Goal: Transaction & Acquisition: Purchase product/service

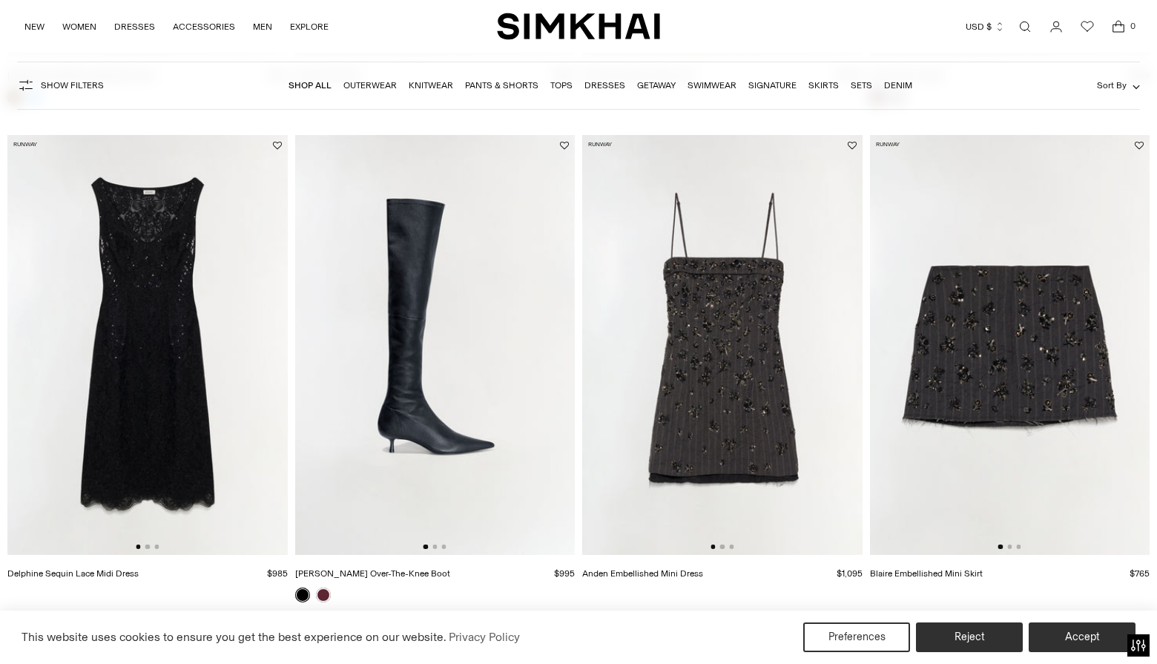
scroll to position [585, 0]
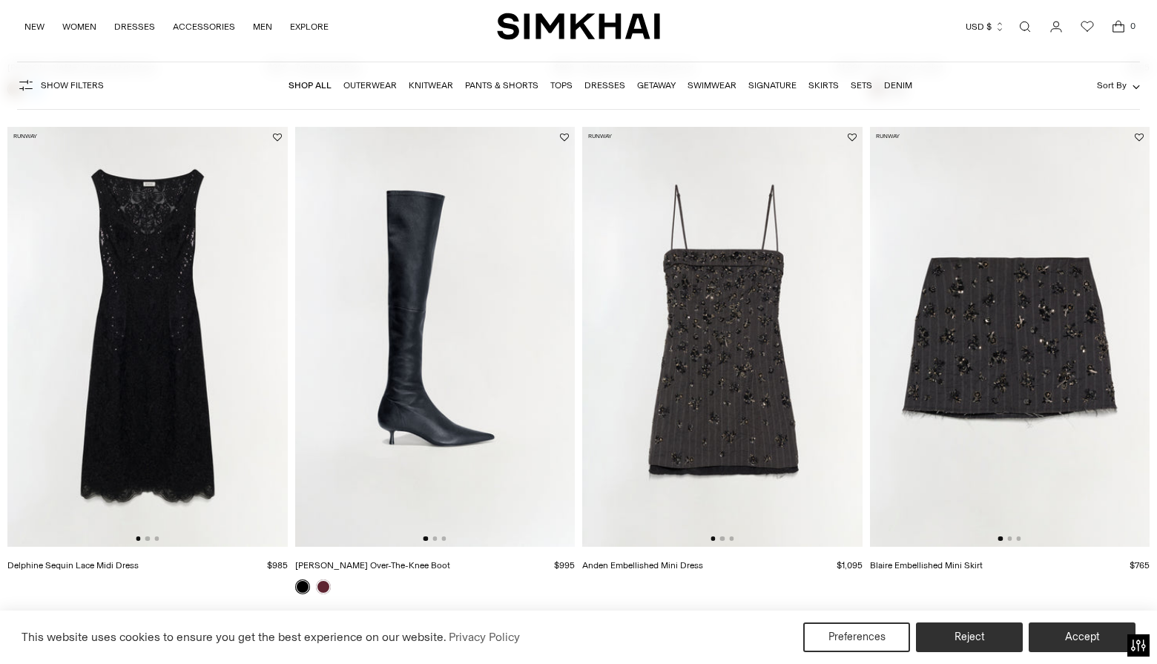
click at [730, 324] on img at bounding box center [722, 337] width 280 height 420
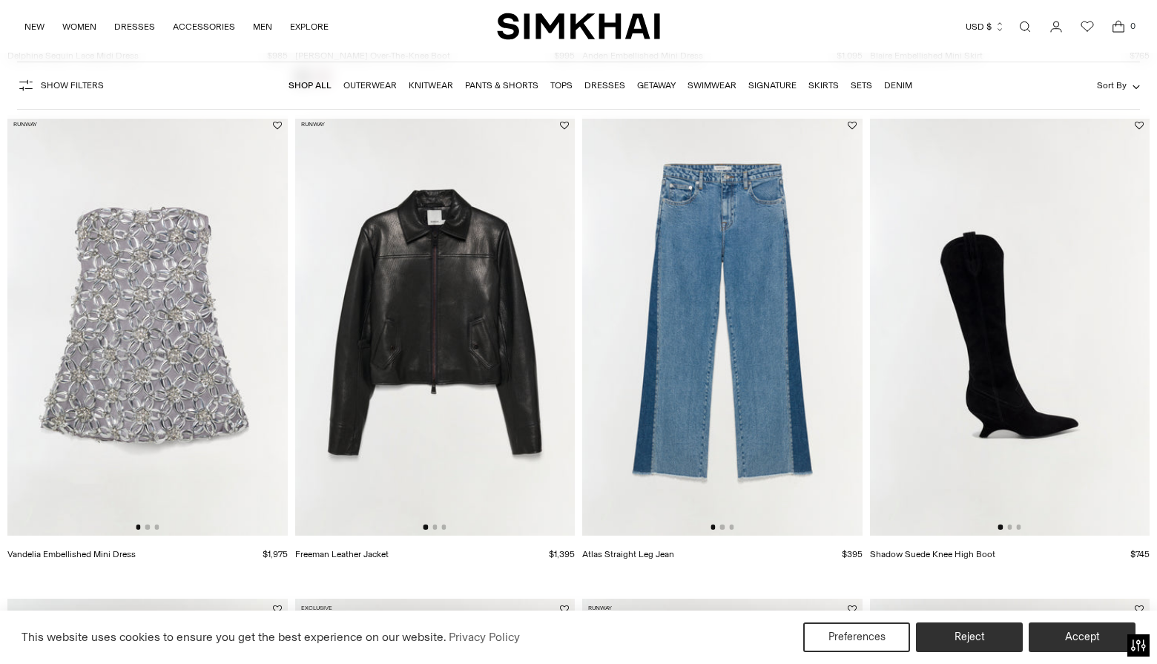
scroll to position [1098, 0]
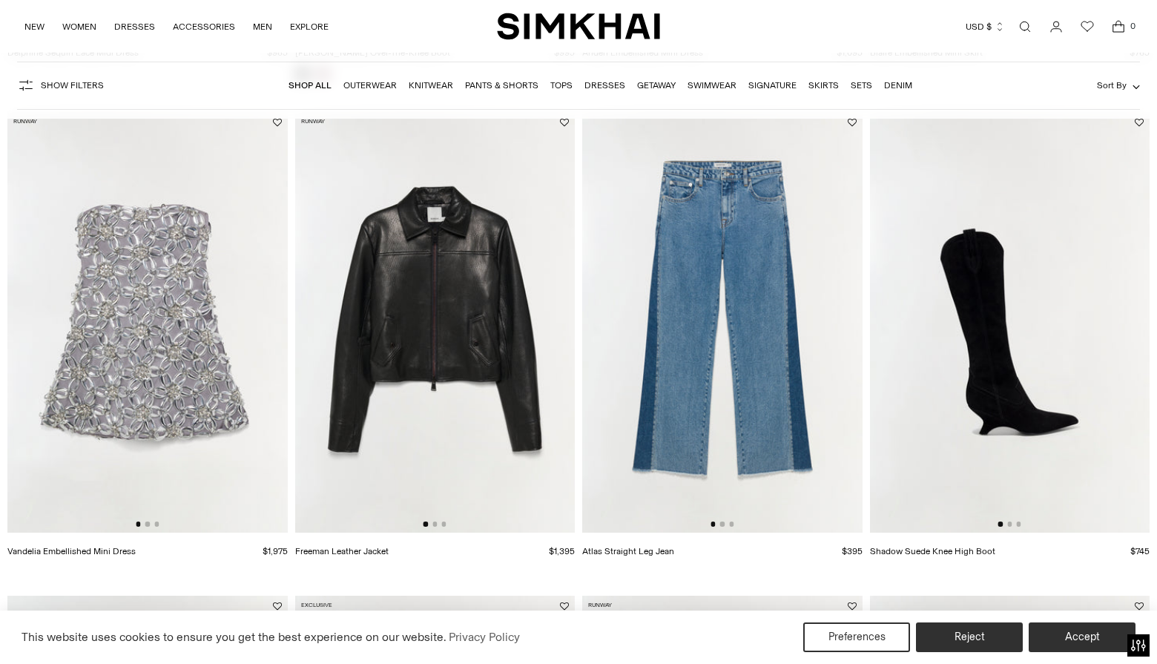
click at [176, 358] on img at bounding box center [147, 322] width 280 height 420
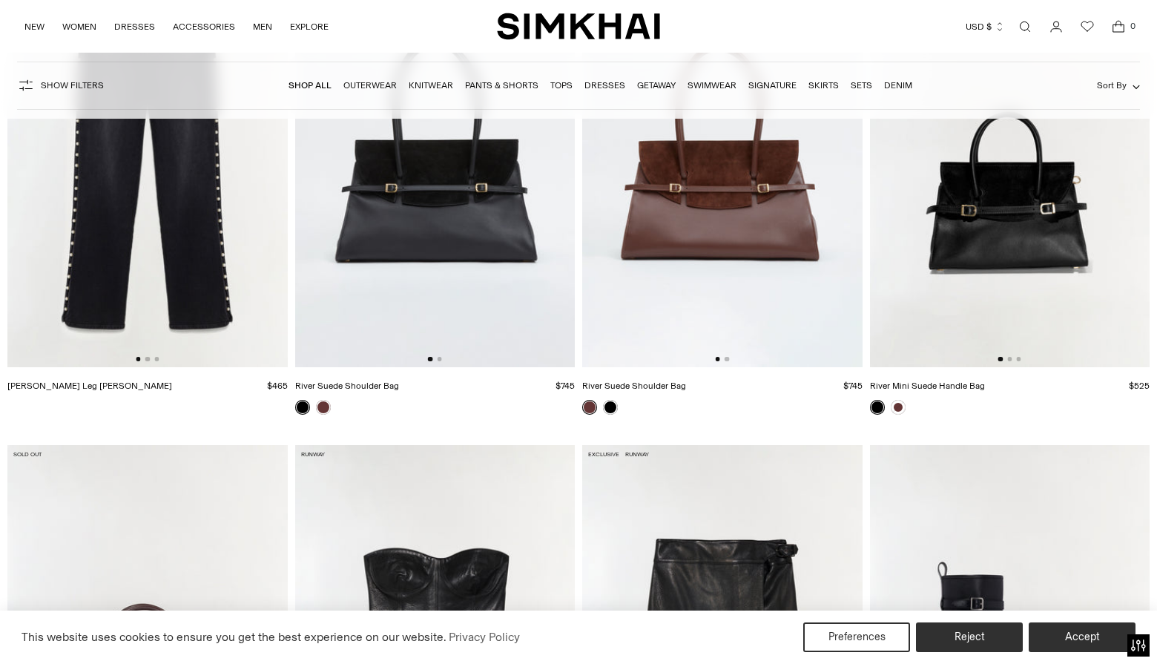
scroll to position [4332, 0]
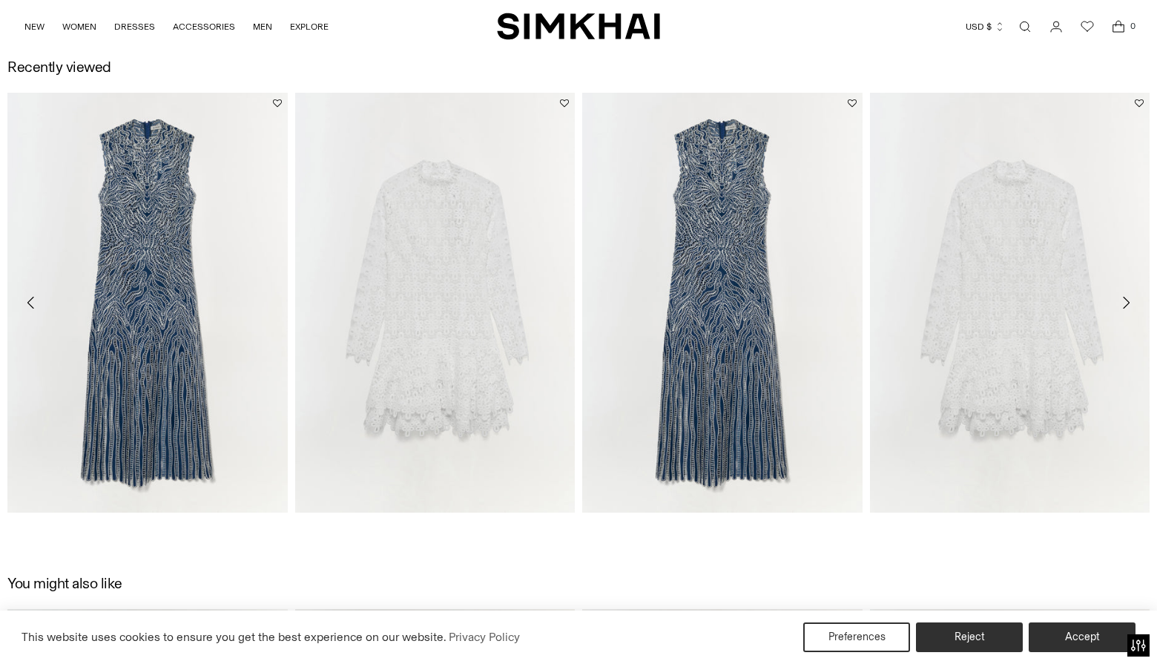
scroll to position [1795, 0]
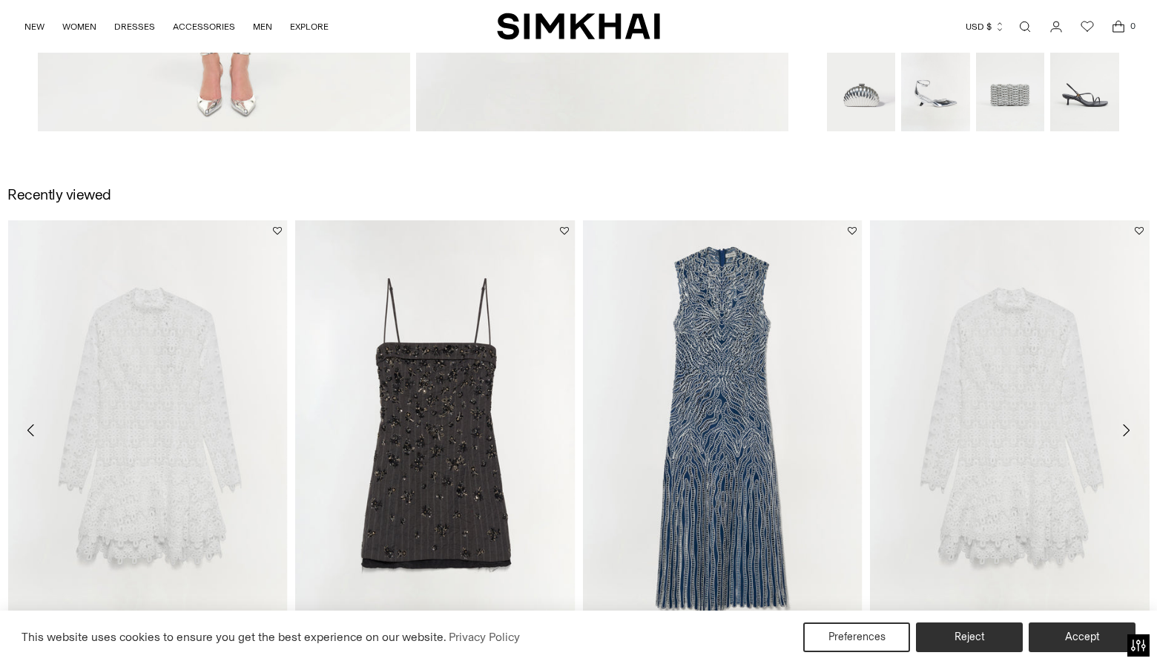
scroll to position [1668, 0]
